Goal: Find specific page/section: Find specific page/section

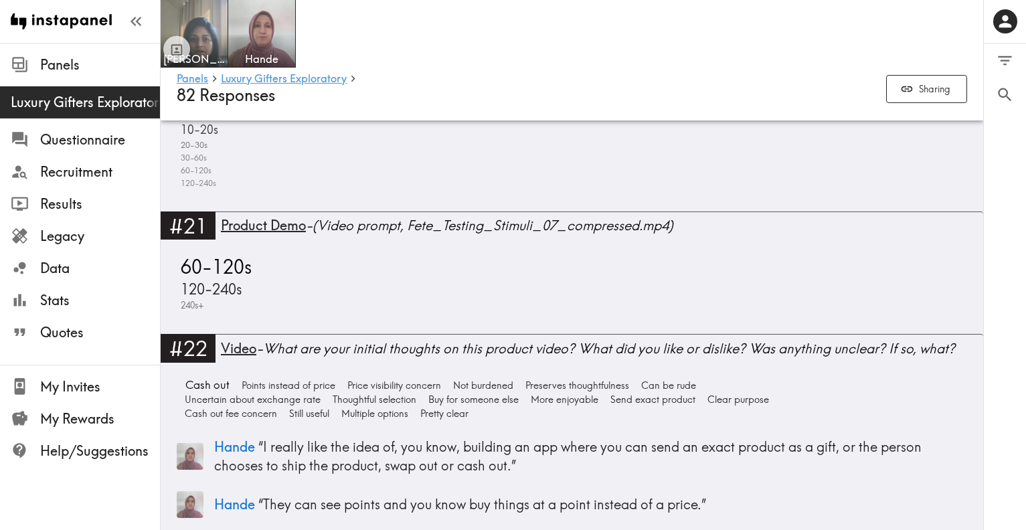
scroll to position [5019, 0]
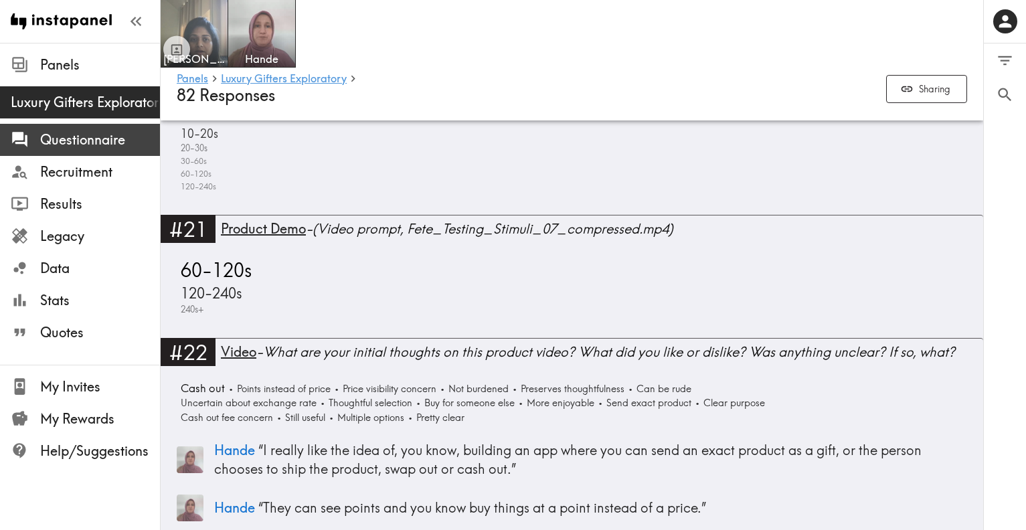
click at [89, 149] on span "Questionnaire" at bounding box center [100, 140] width 120 height 24
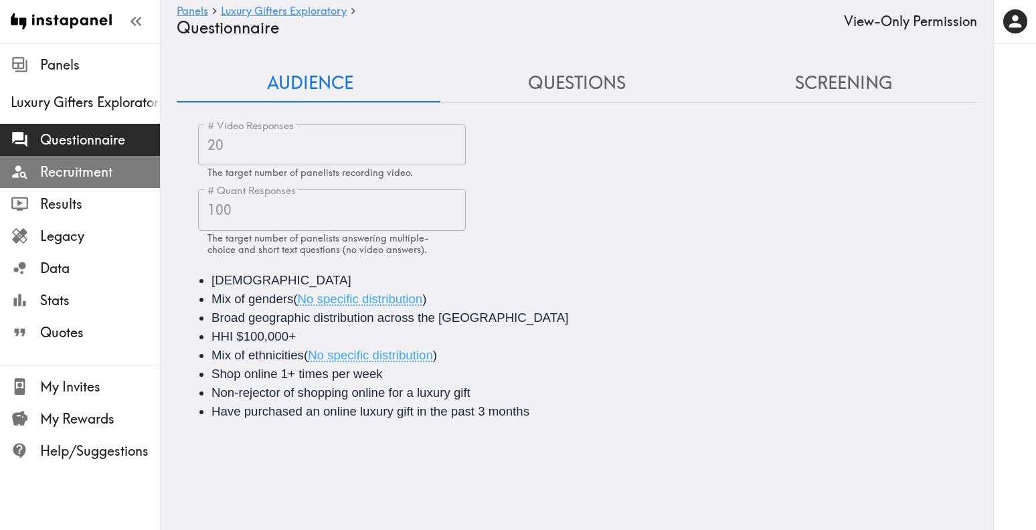
click at [85, 174] on span "Recruitment" at bounding box center [100, 172] width 120 height 19
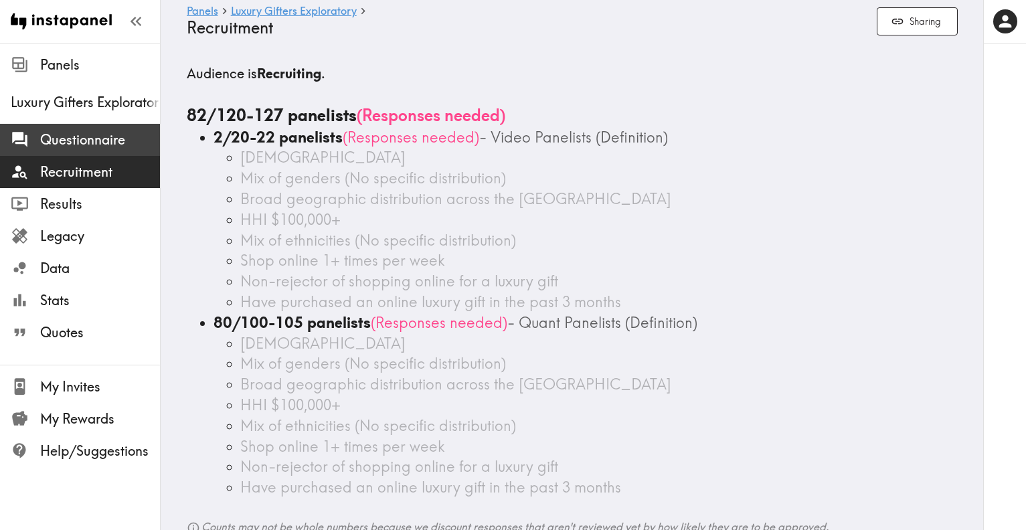
click at [85, 150] on span "Questionnaire" at bounding box center [100, 140] width 120 height 24
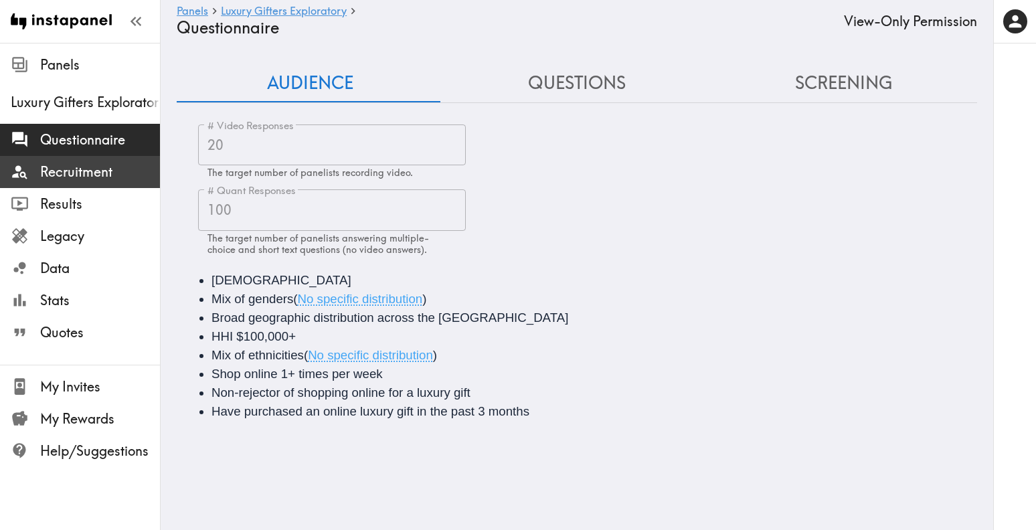
click at [84, 176] on span "Recruitment" at bounding box center [100, 172] width 120 height 19
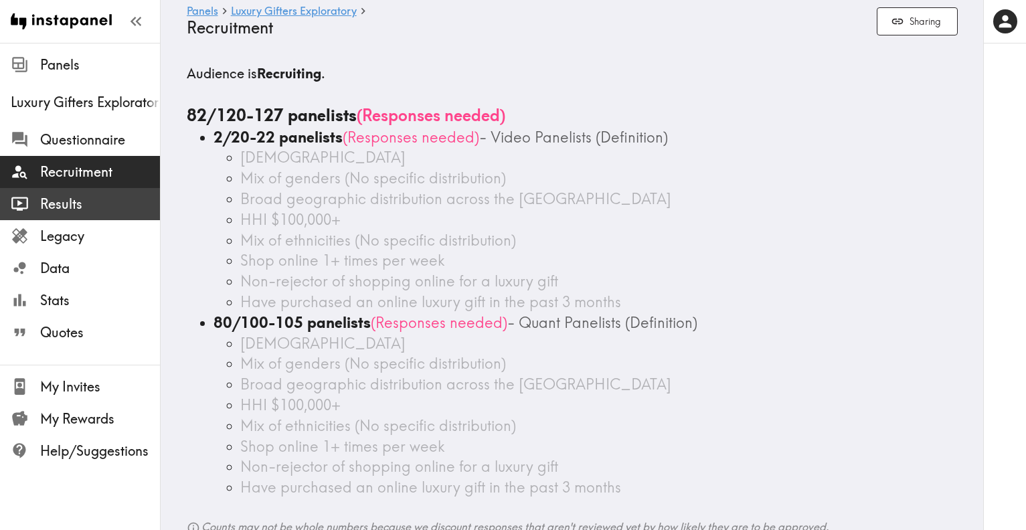
click at [78, 196] on span "Results" at bounding box center [100, 204] width 120 height 19
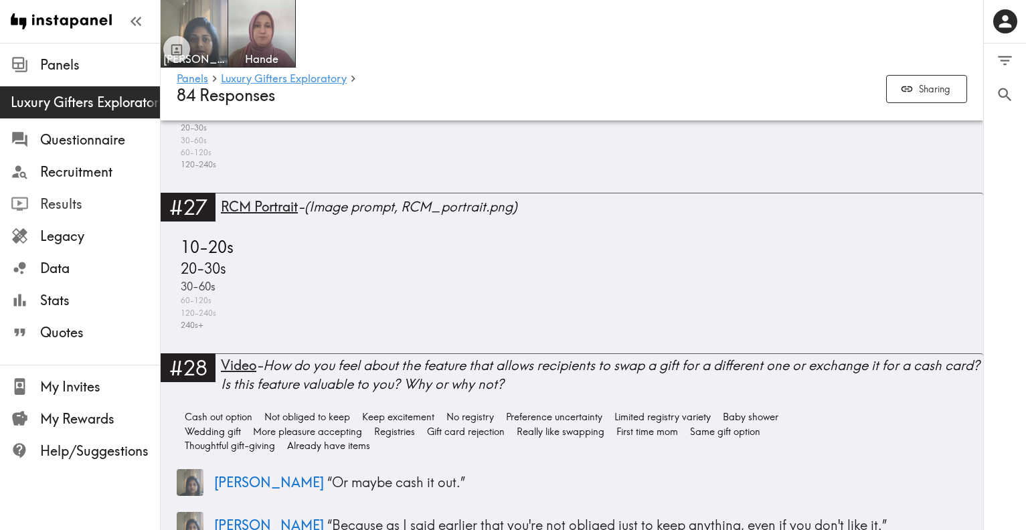
scroll to position [6212, 0]
